Goal: Task Accomplishment & Management: Manage account settings

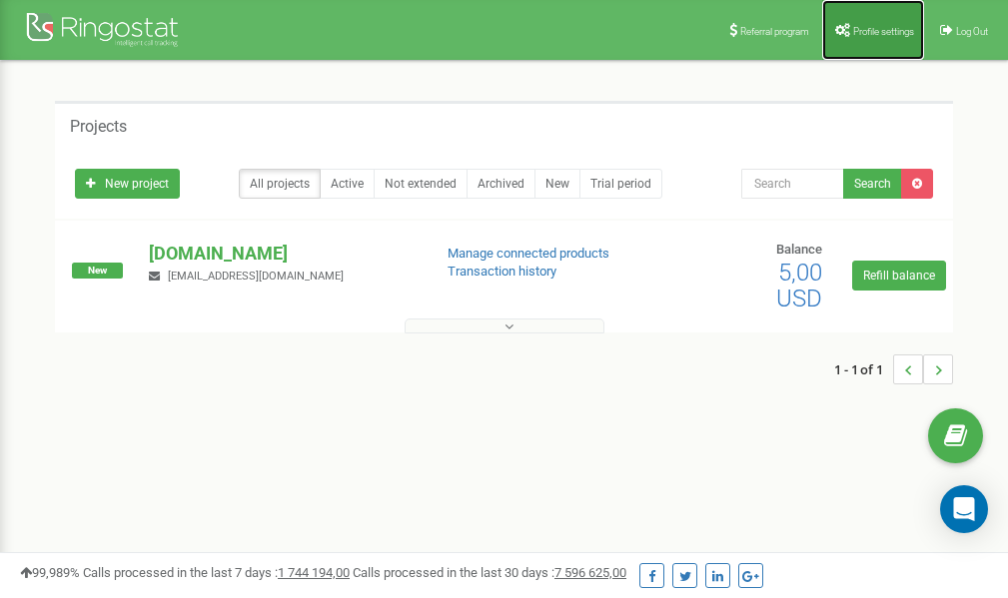
click at [871, 33] on span "Profile settings" at bounding box center [883, 31] width 61 height 11
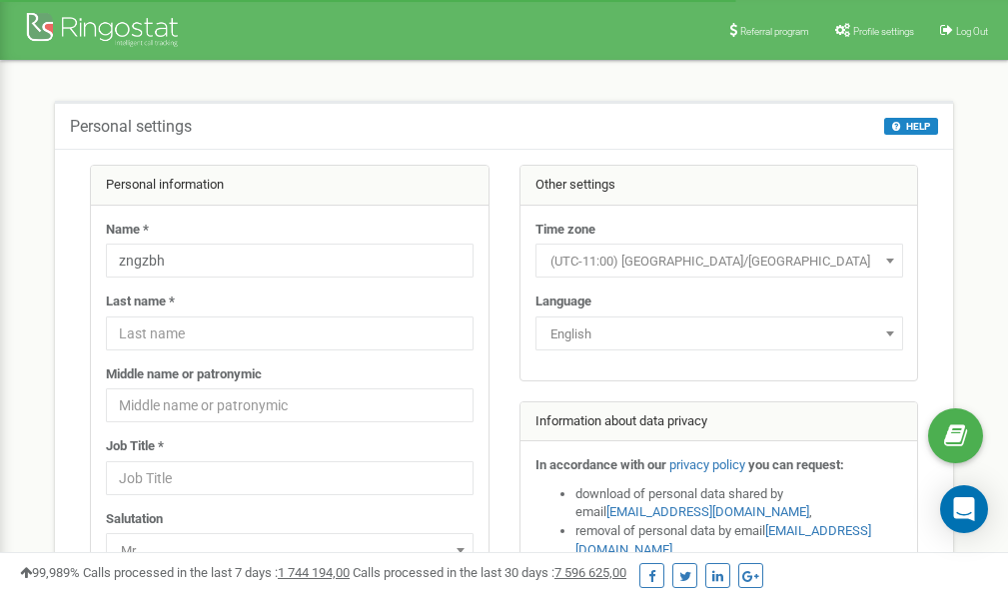
scroll to position [100, 0]
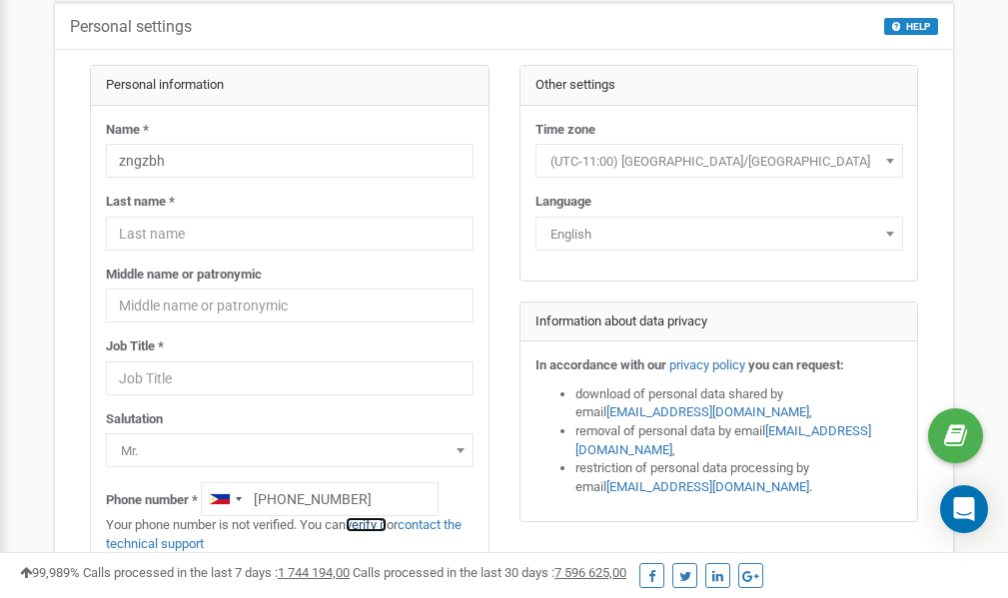
click at [379, 524] on link "verify it" at bounding box center [366, 524] width 41 height 15
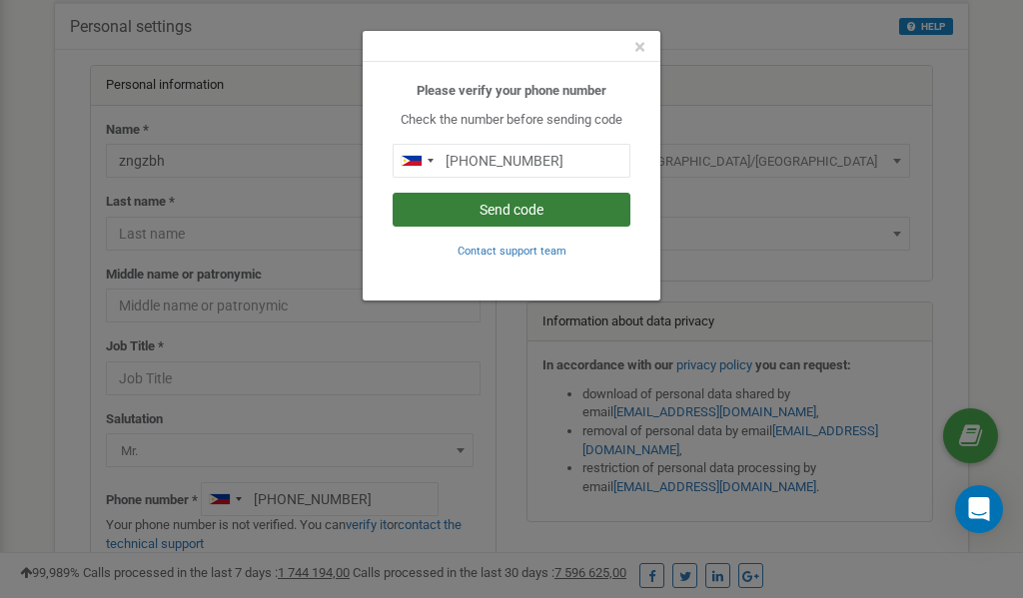
click at [552, 209] on button "Send code" at bounding box center [512, 210] width 238 height 34
